Goal: Transaction & Acquisition: Purchase product/service

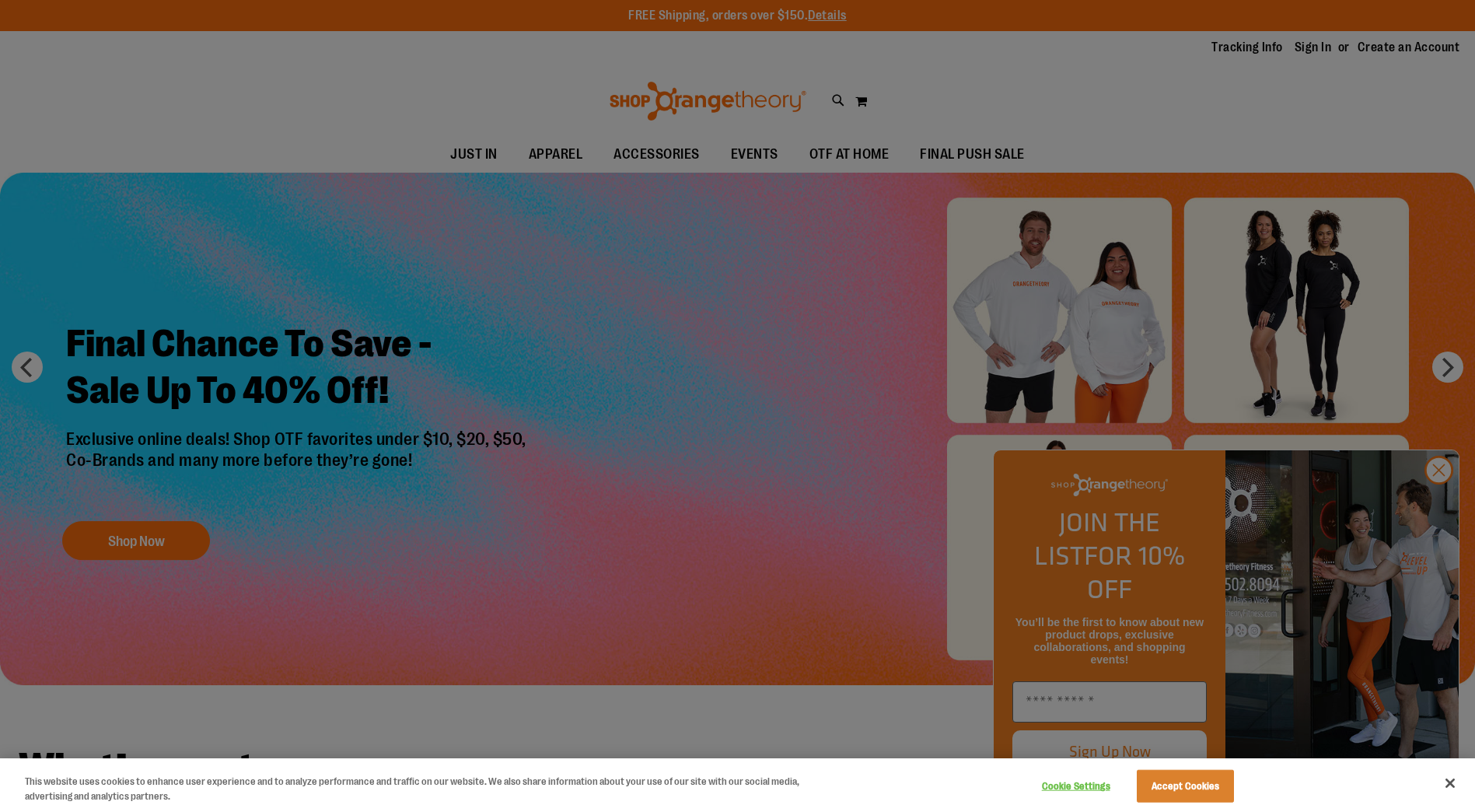
click at [1443, 502] on div at bounding box center [737, 406] width 1475 height 812
click at [1188, 786] on button "Accept Cookies" at bounding box center [1186, 786] width 97 height 32
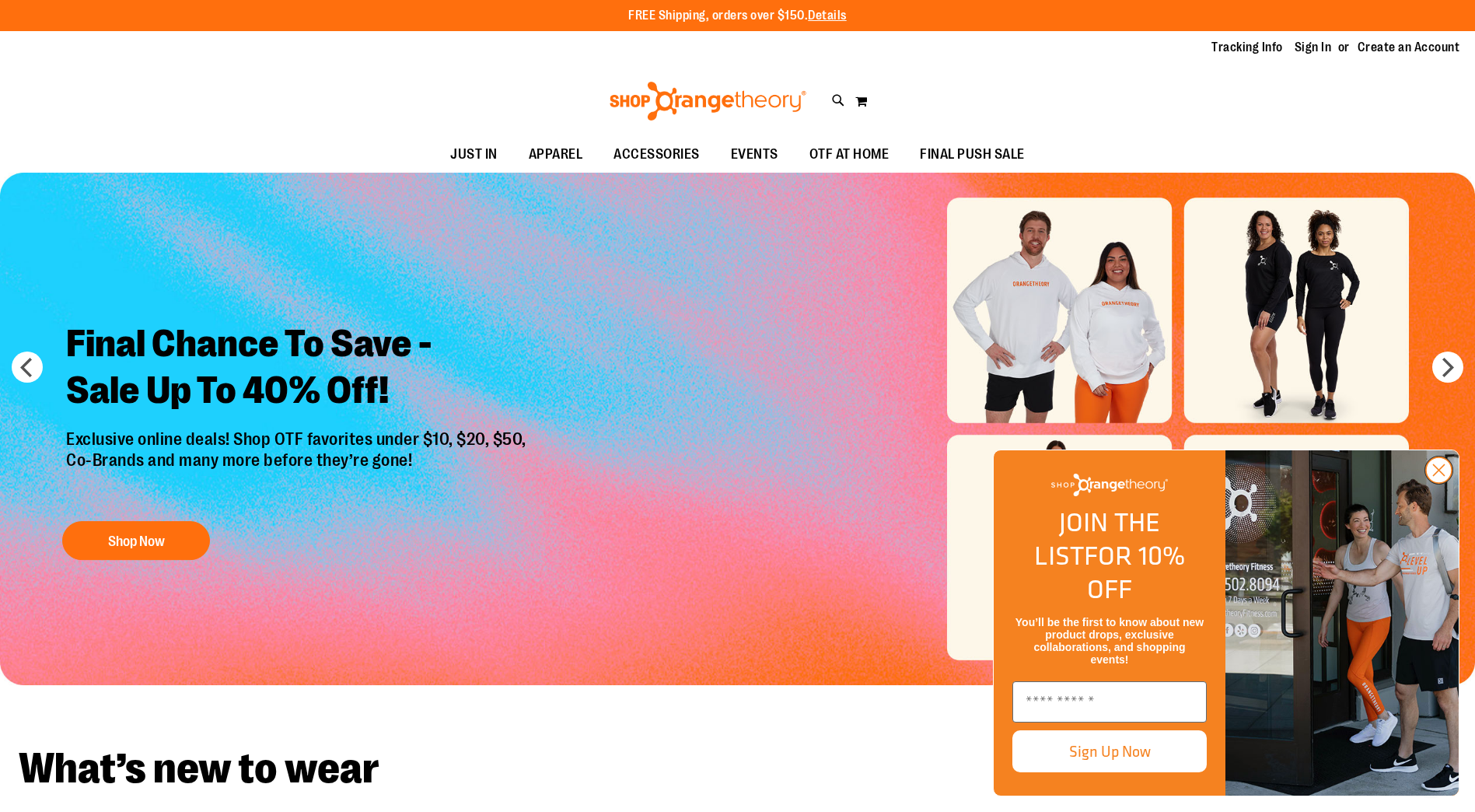
click at [1437, 483] on circle "Close dialog" at bounding box center [1439, 470] width 26 height 26
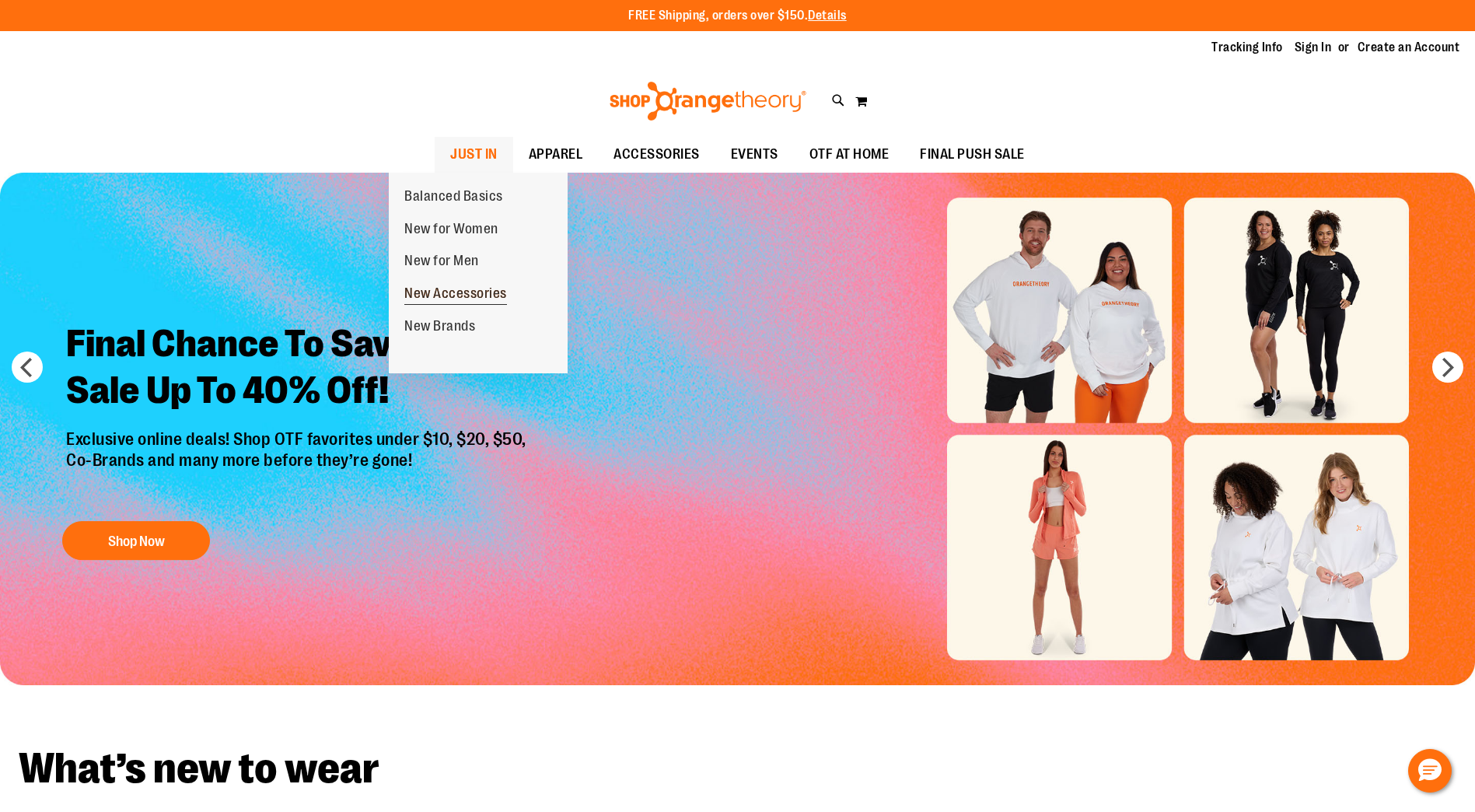
click at [489, 288] on span "New Accessories" at bounding box center [456, 295] width 102 height 20
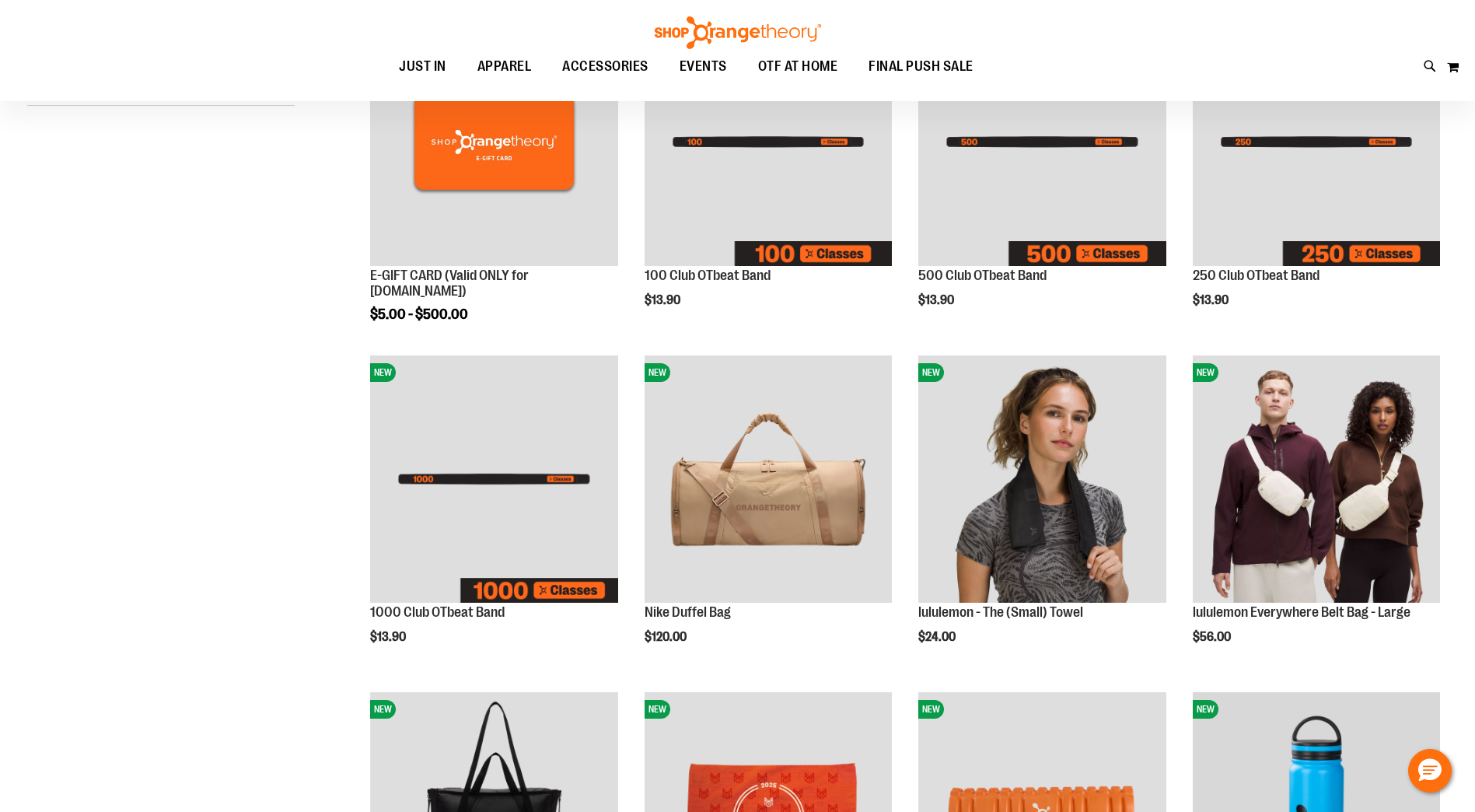
scroll to position [310, 0]
